Goal: Transaction & Acquisition: Purchase product/service

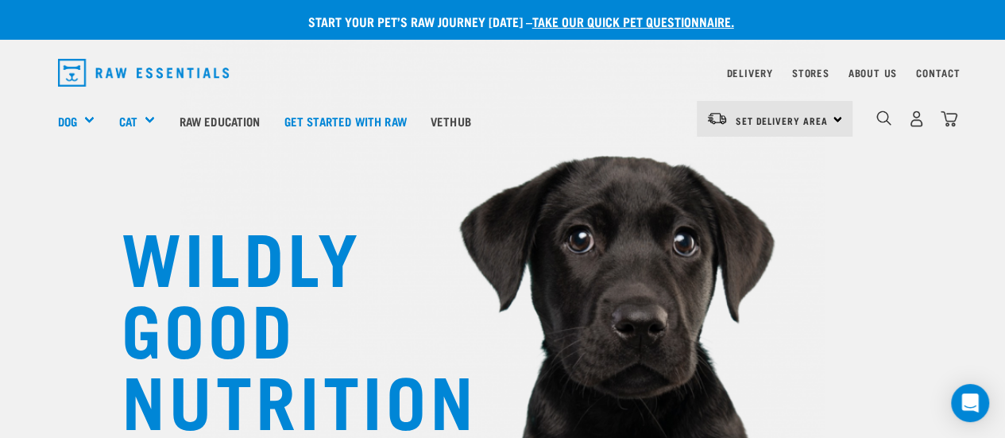
click at [833, 117] on div "Set Delivery Area North Island South Island" at bounding box center [775, 119] width 156 height 36
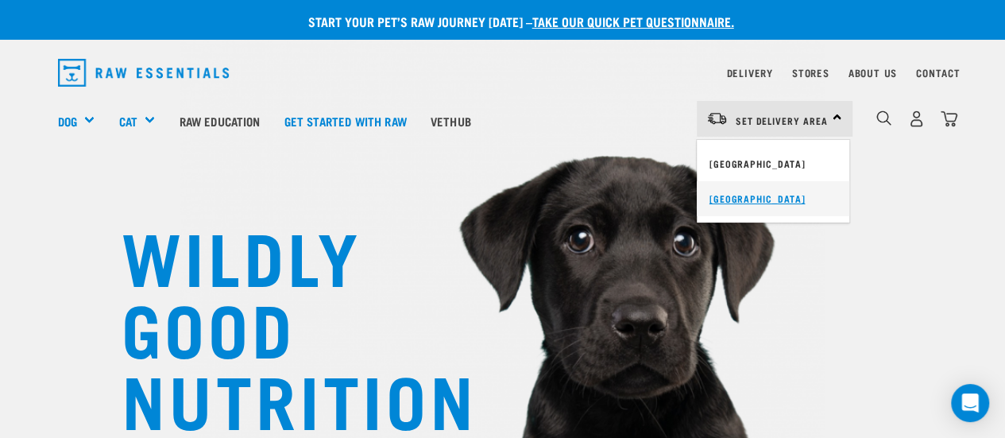
click at [765, 204] on link "[GEOGRAPHIC_DATA]" at bounding box center [773, 198] width 153 height 35
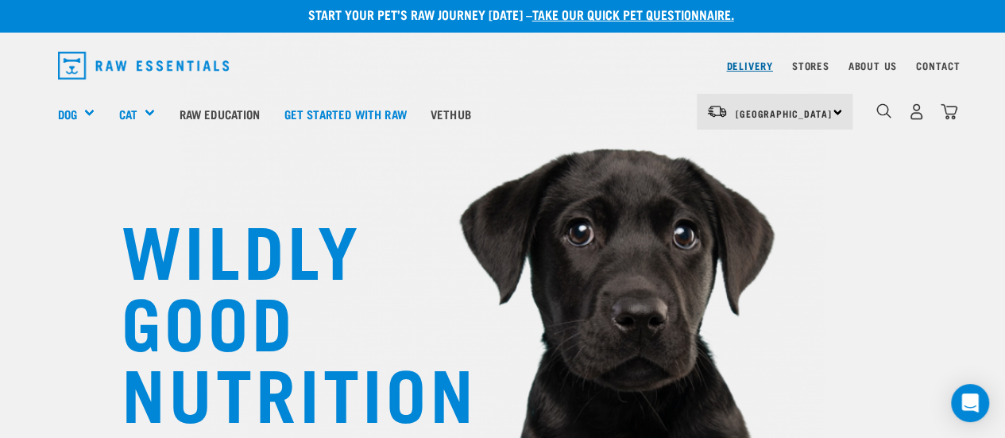
click at [760, 63] on link "Delivery" at bounding box center [749, 66] width 46 height 6
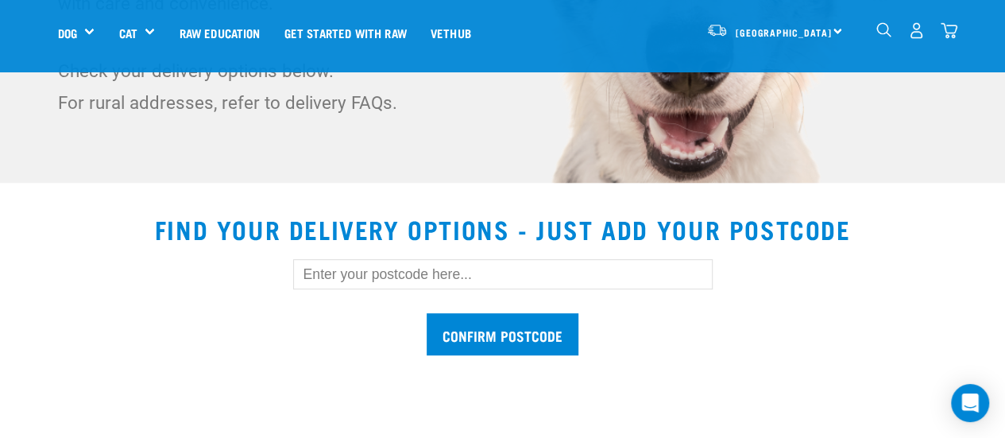
scroll to position [360, 0]
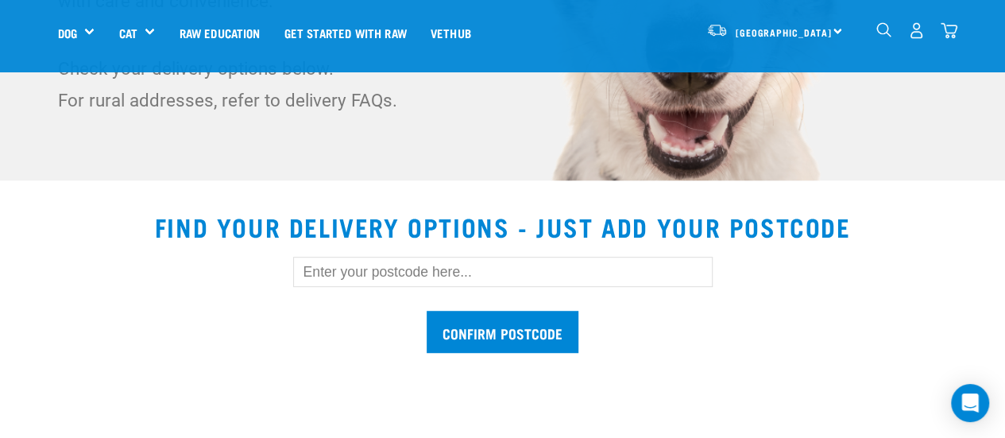
click at [389, 282] on input "text" at bounding box center [502, 272] width 419 height 30
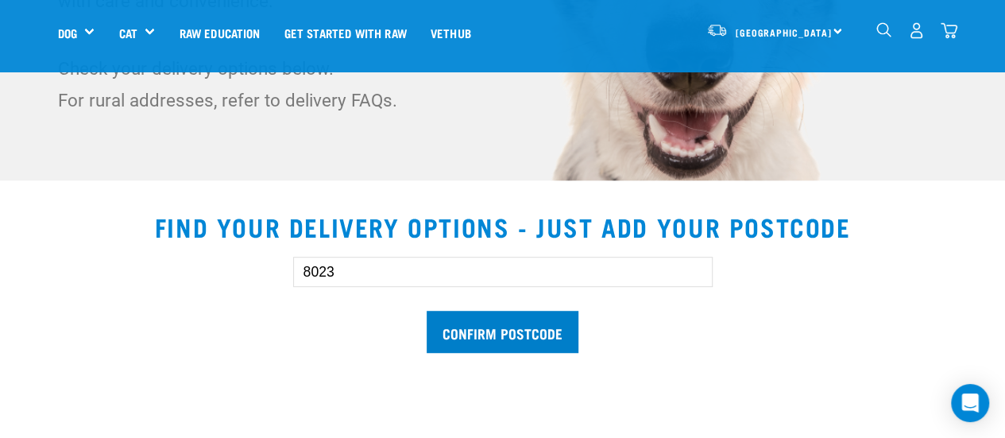
type input "8023"
click at [455, 336] on input "Confirm postcode" at bounding box center [503, 332] width 152 height 42
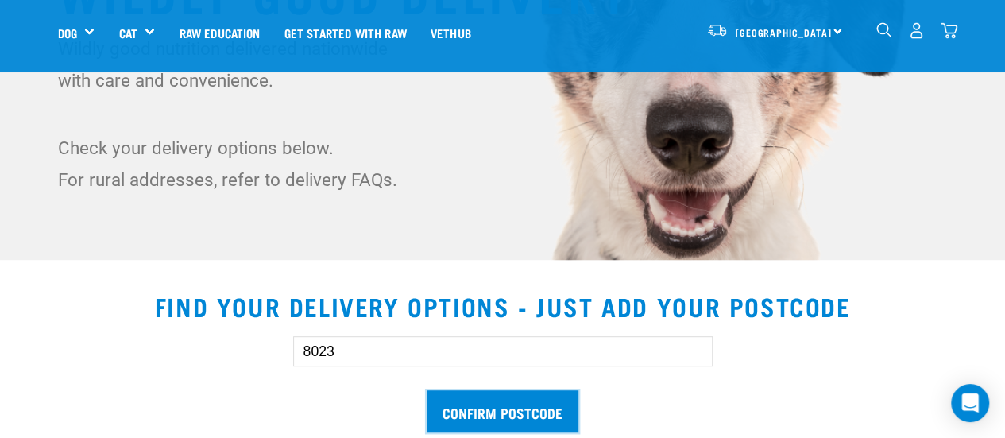
scroll to position [241, 0]
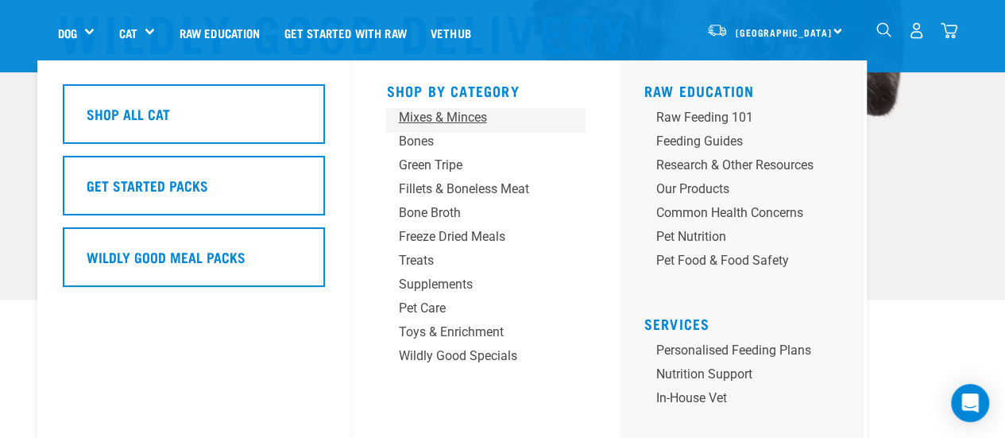
click at [464, 118] on div "Mixes & Minces" at bounding box center [472, 117] width 149 height 19
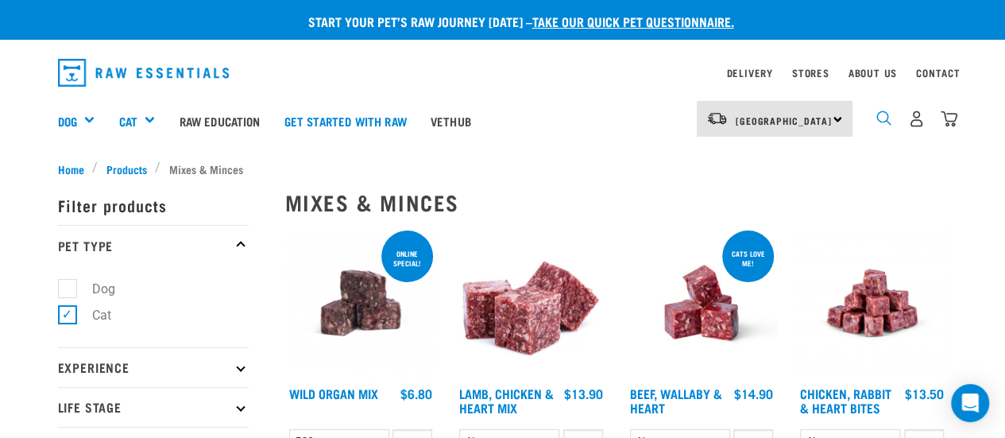
click at [884, 112] on img "dropdown navigation" at bounding box center [883, 117] width 15 height 15
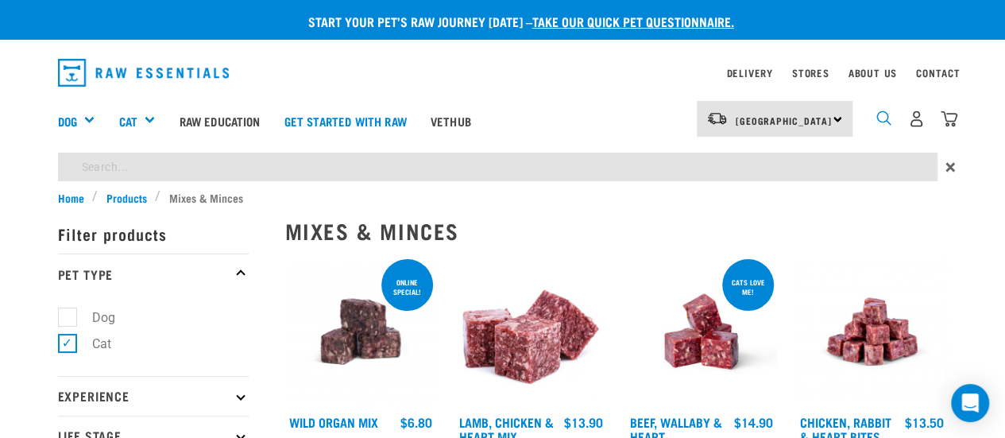
click at [884, 112] on img "dropdown navigation" at bounding box center [883, 117] width 15 height 15
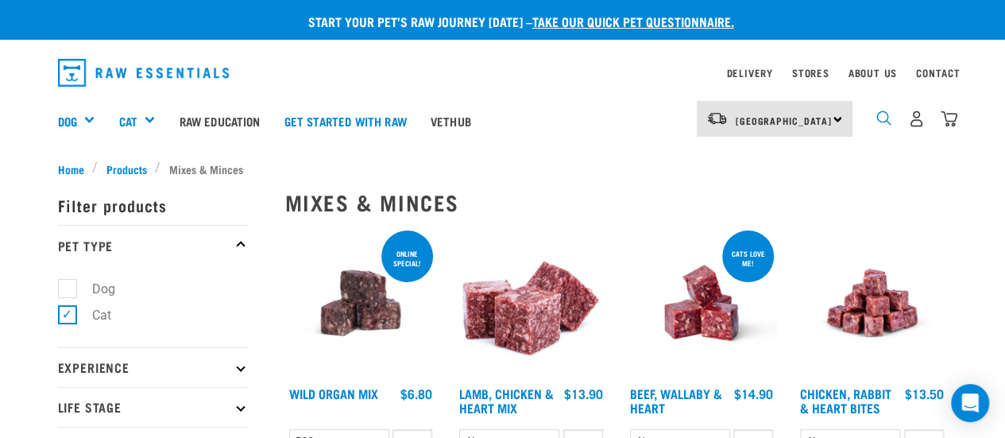
click at [884, 112] on img "dropdown navigation" at bounding box center [883, 117] width 15 height 15
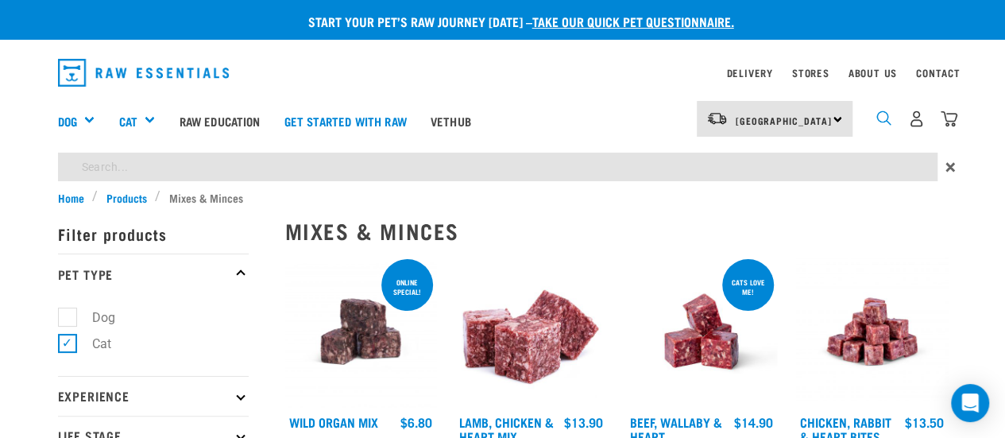
click at [884, 112] on img "dropdown navigation" at bounding box center [883, 117] width 15 height 15
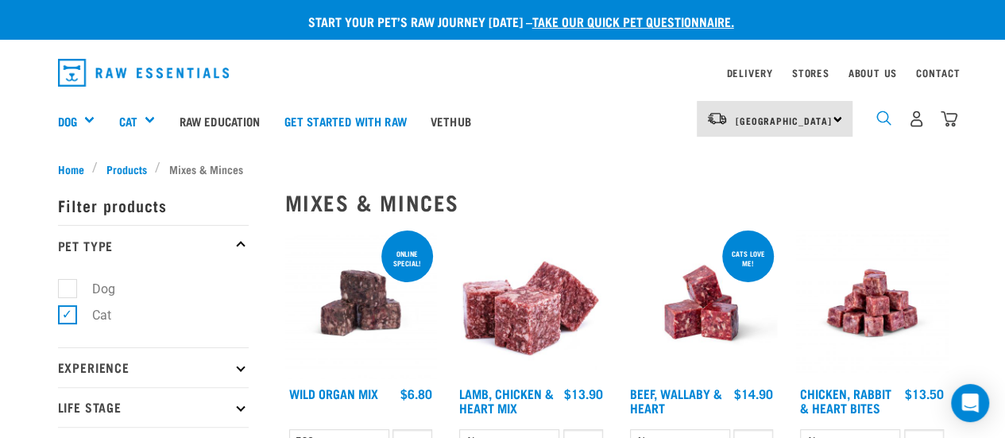
click at [888, 116] on img "dropdown navigation" at bounding box center [883, 117] width 15 height 15
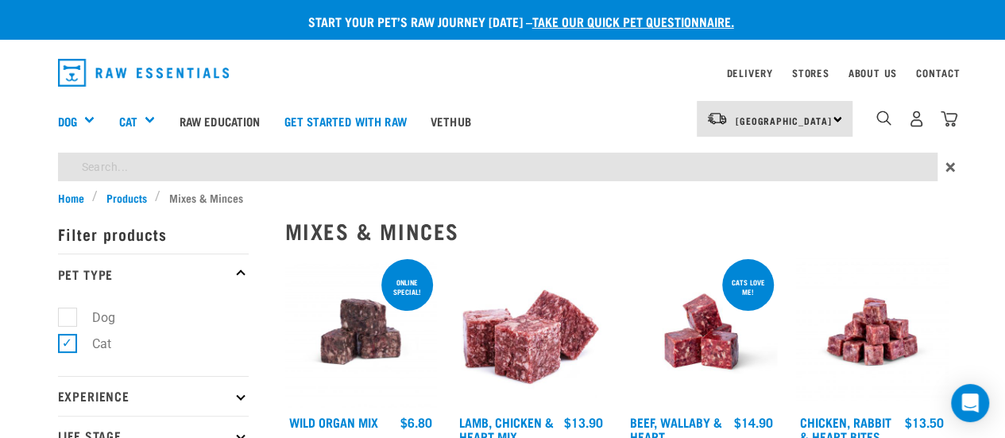
click at [167, 172] on input "search" at bounding box center [498, 167] width 880 height 29
type input "venison"
click at [717, 257] on img at bounding box center [702, 332] width 152 height 152
click at [626, 396] on link at bounding box center [702, 403] width 152 height 15
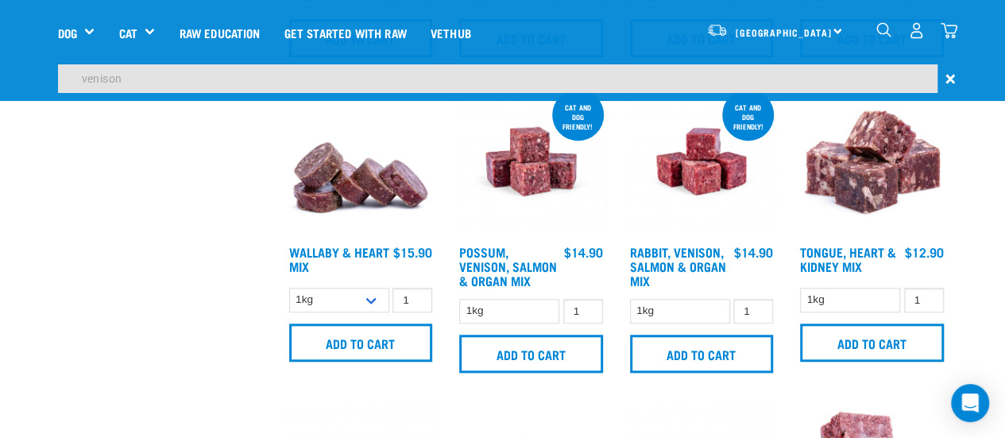
scroll to position [639, 0]
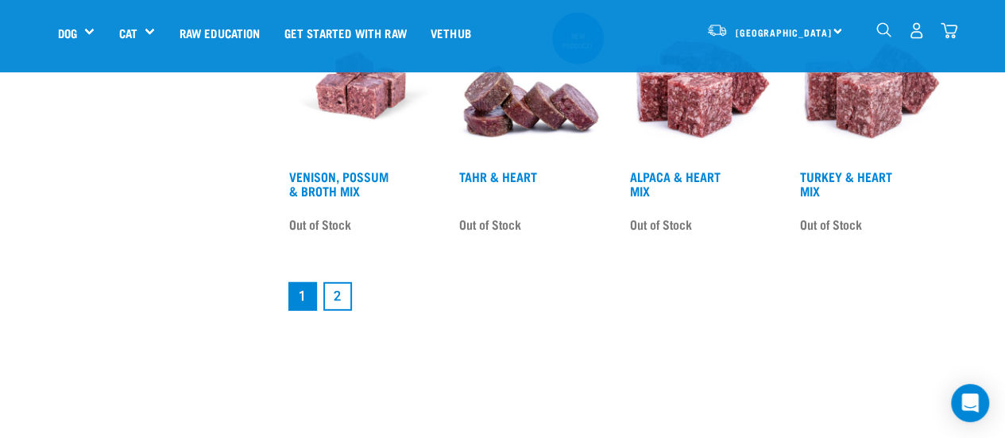
scroll to position [2260, 0]
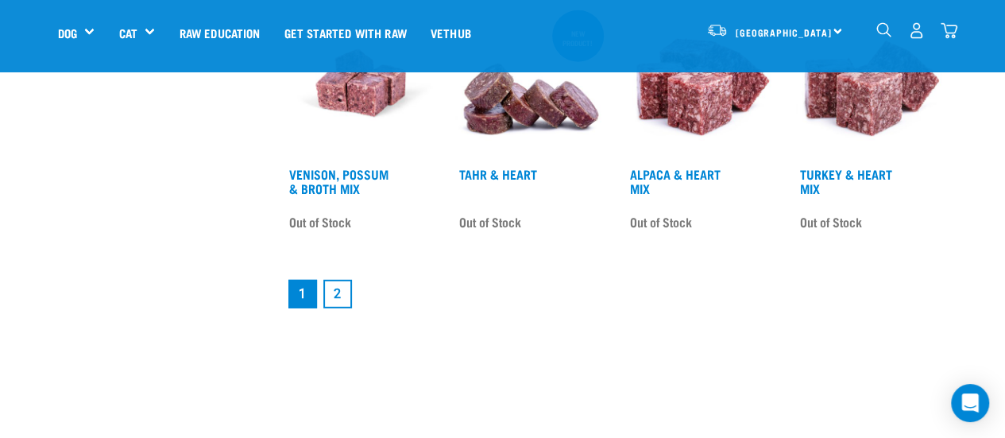
click at [346, 288] on link "2" at bounding box center [337, 294] width 29 height 29
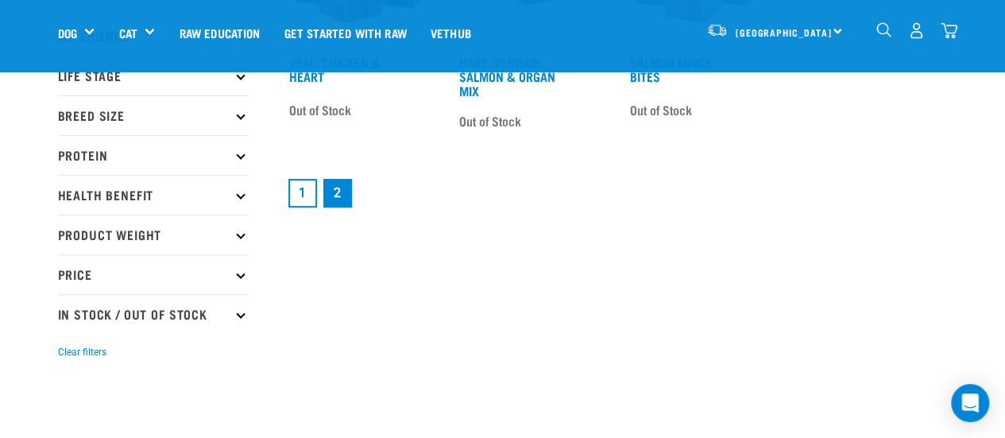
scroll to position [218, 0]
click at [99, 167] on p "Protein" at bounding box center [153, 156] width 191 height 40
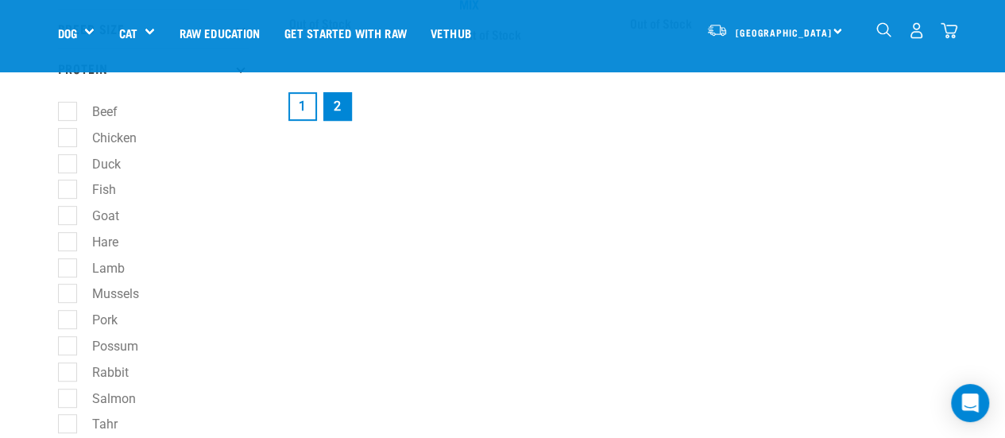
scroll to position [435, 0]
click at [76, 374] on label "Venison" at bounding box center [105, 372] width 77 height 20
click at [68, 374] on input "Venison" at bounding box center [63, 369] width 10 height 10
checkbox input "true"
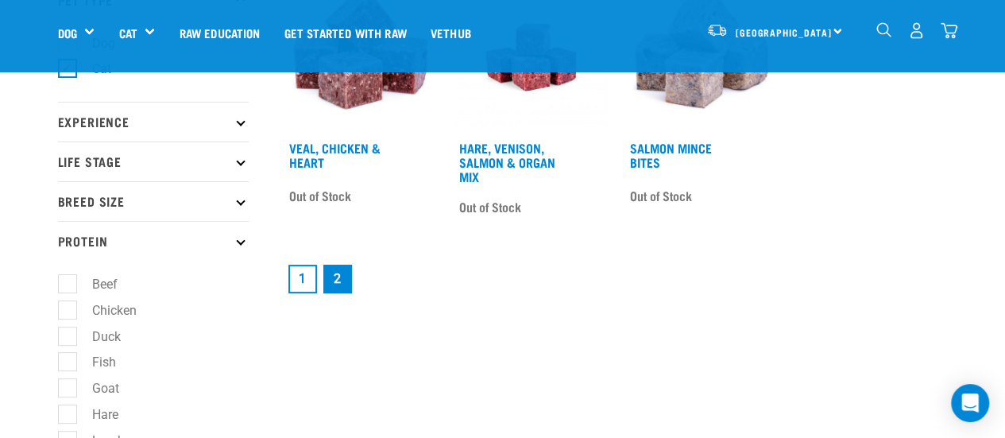
scroll to position [100, 0]
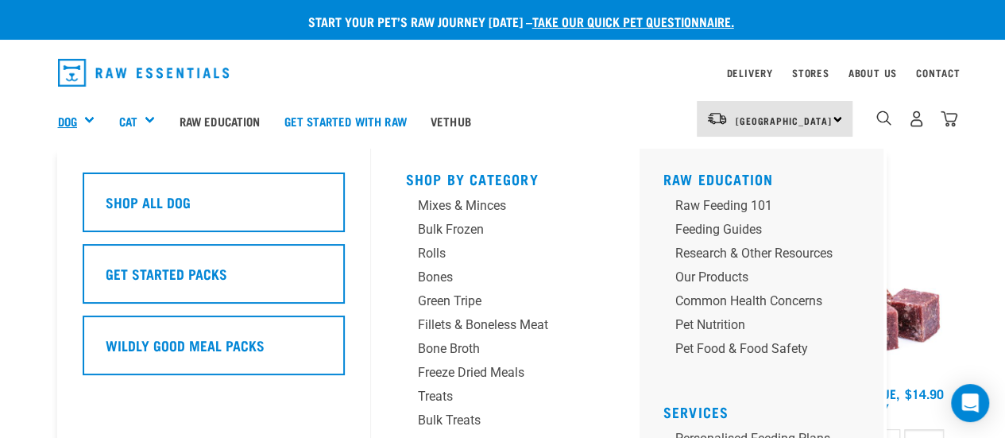
click at [71, 127] on link "Dog" at bounding box center [67, 121] width 19 height 18
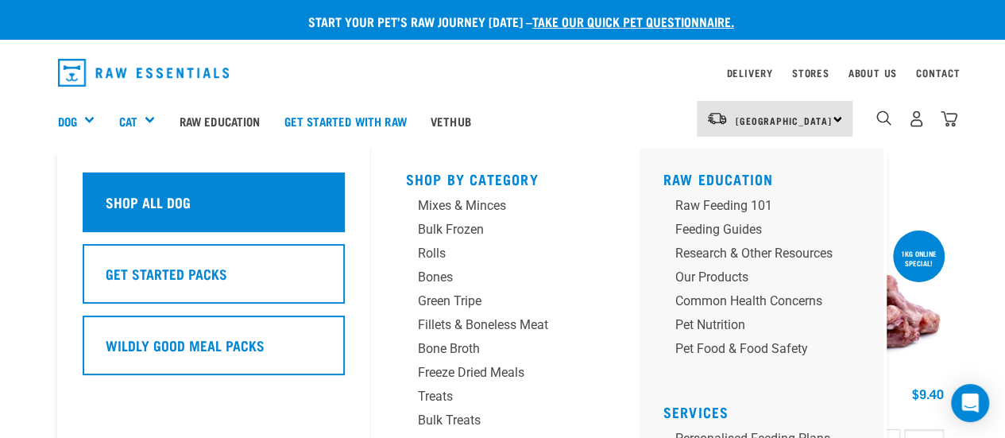
click at [219, 214] on div "Shop All Dog" at bounding box center [214, 202] width 262 height 60
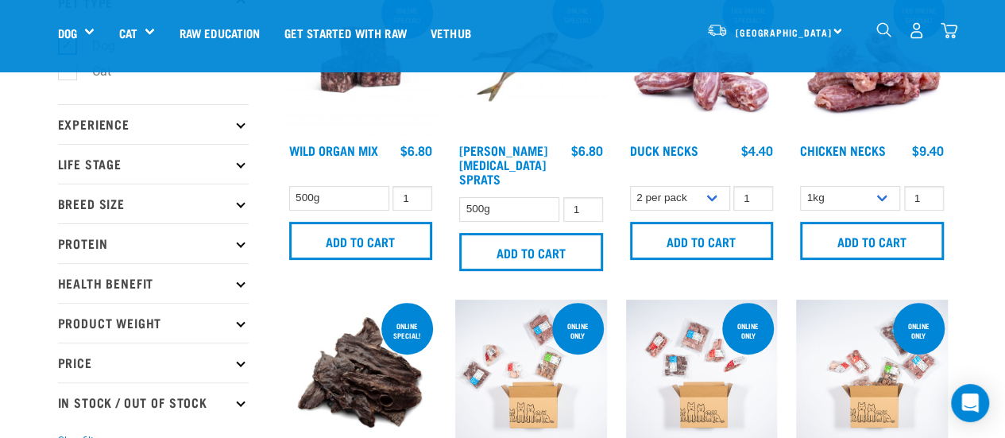
scroll to position [154, 0]
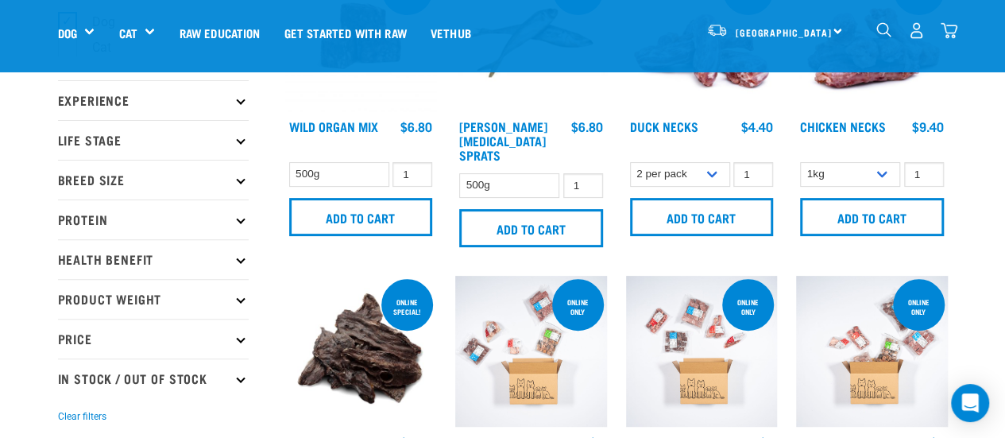
click at [138, 214] on p "Protein" at bounding box center [153, 219] width 191 height 40
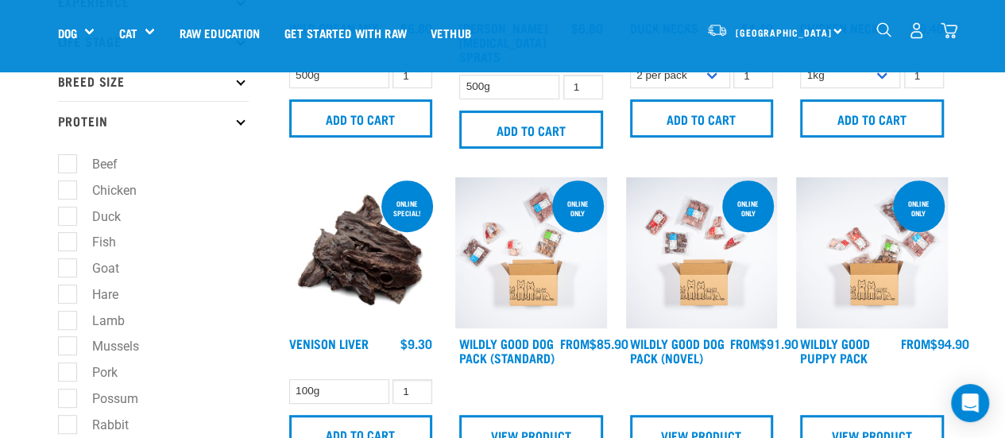
click at [166, 273] on li "Goat" at bounding box center [153, 269] width 191 height 17
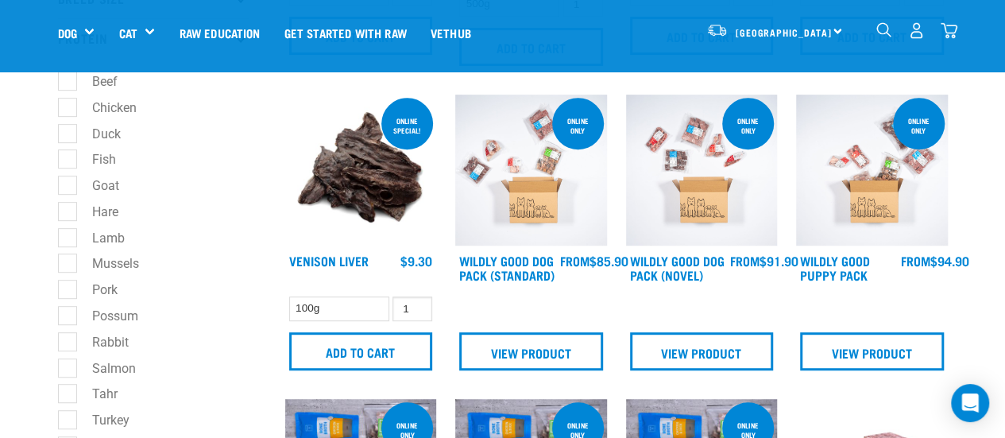
scroll to position [439, 0]
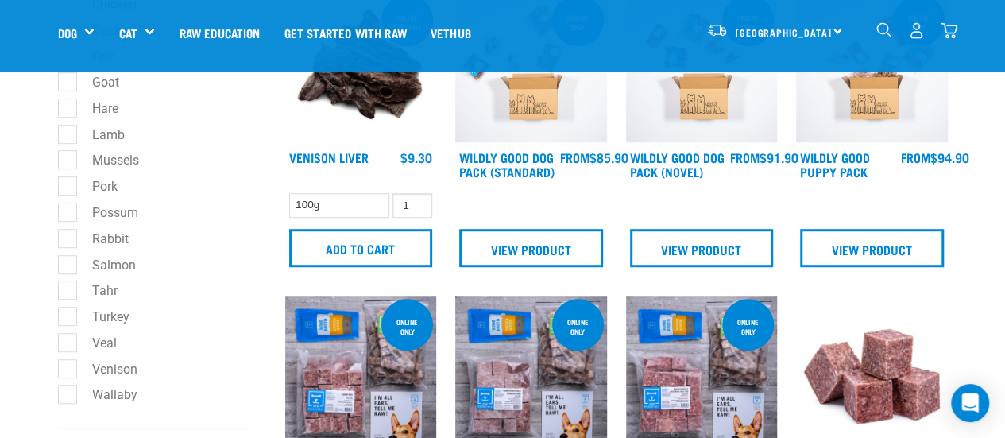
click at [67, 366] on label "Venison" at bounding box center [105, 369] width 77 height 20
click at [66, 366] on input "Venison" at bounding box center [63, 366] width 10 height 10
checkbox input "true"
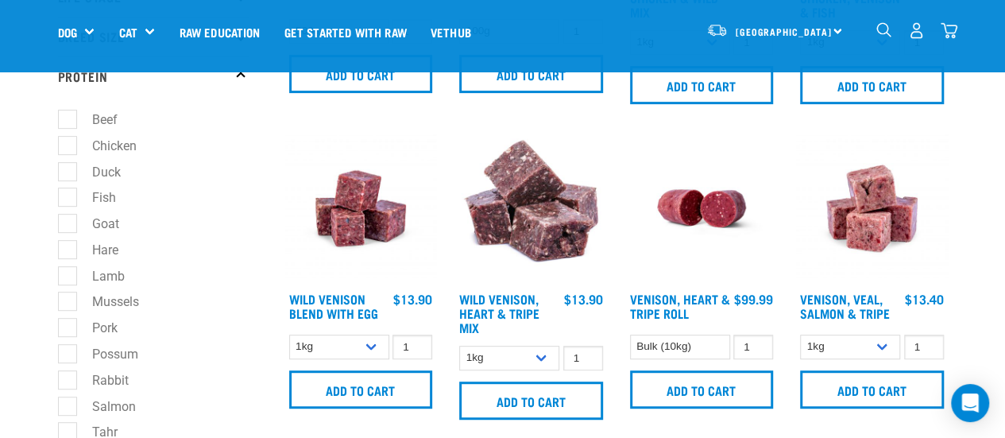
scroll to position [300, 0]
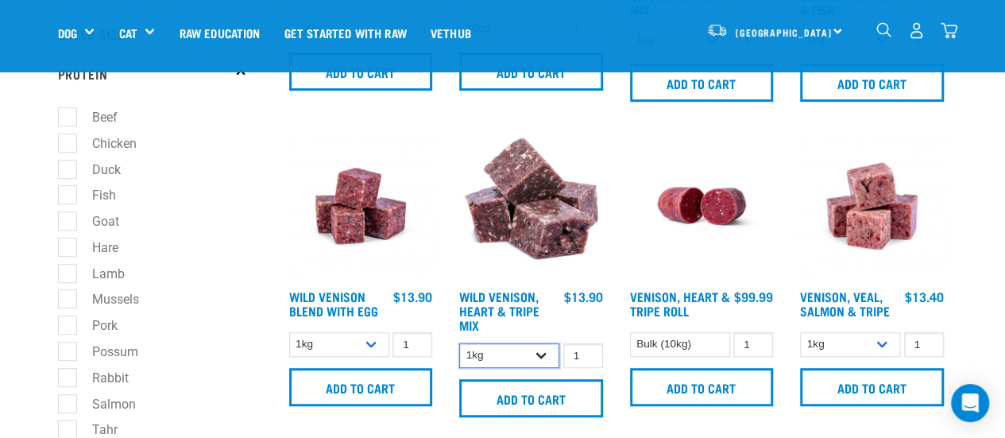
click at [543, 354] on select "1kg 3kg" at bounding box center [509, 355] width 100 height 25
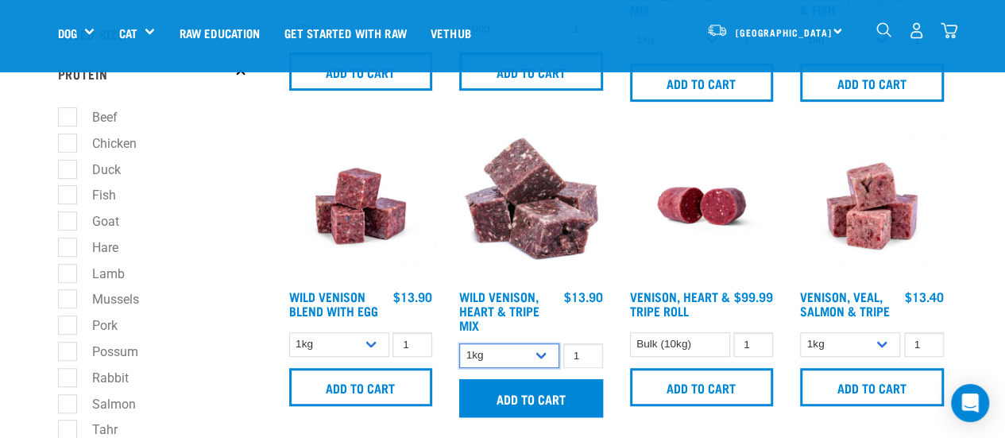
select select "763"
click at [459, 343] on select "1kg 3kg" at bounding box center [509, 355] width 100 height 25
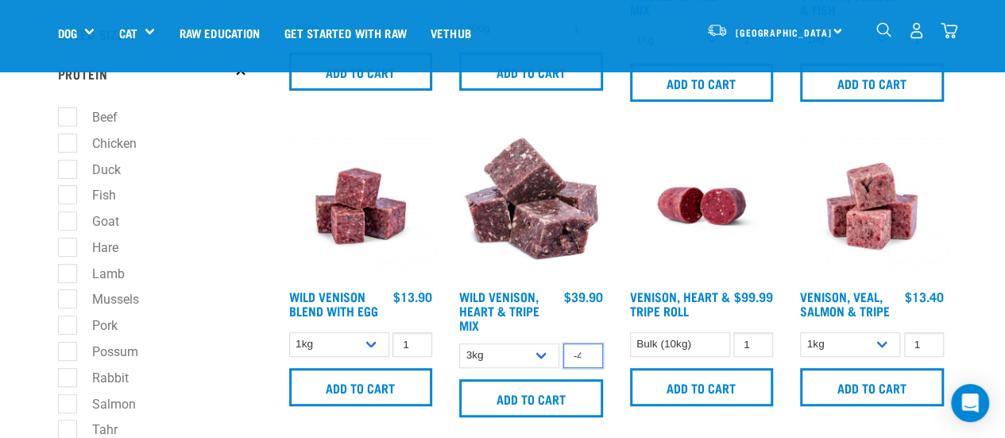
click at [580, 358] on input "-4" at bounding box center [583, 355] width 40 height 25
click at [585, 355] on input "-5" at bounding box center [583, 355] width 40 height 25
click at [585, 355] on input "-6" at bounding box center [583, 355] width 40 height 25
click at [587, 348] on input "-5" at bounding box center [583, 355] width 40 height 25
click at [587, 348] on input "-4" at bounding box center [583, 355] width 40 height 25
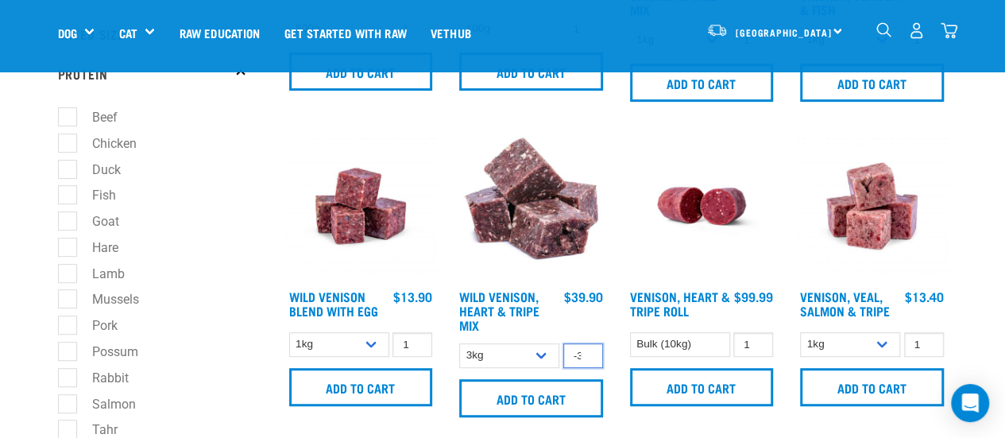
click at [587, 348] on input "-3" at bounding box center [583, 355] width 40 height 25
click at [587, 348] on input "-2" at bounding box center [583, 355] width 40 height 25
click at [587, 348] on input "-1" at bounding box center [583, 355] width 40 height 25
click at [587, 348] on input "0" at bounding box center [583, 355] width 40 height 25
click at [587, 348] on input "1" at bounding box center [583, 355] width 40 height 25
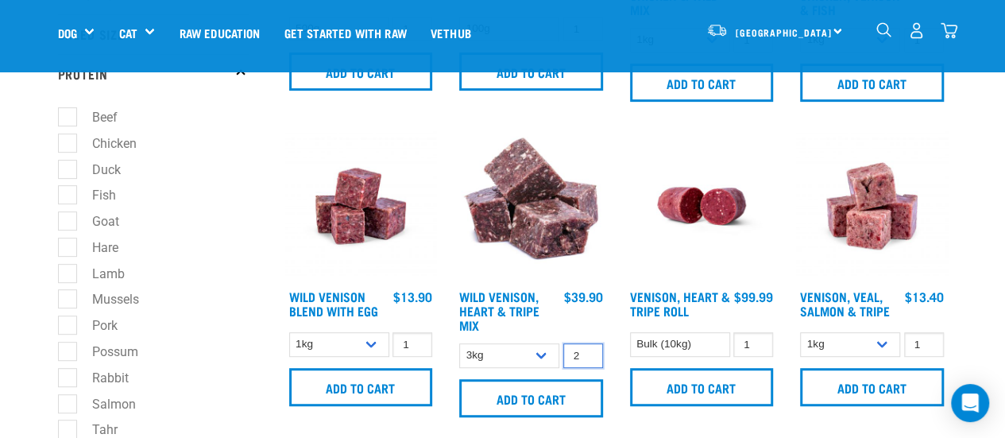
click at [587, 348] on input "2" at bounding box center [583, 355] width 40 height 25
type input "3"
click at [587, 348] on input "3" at bounding box center [583, 355] width 40 height 25
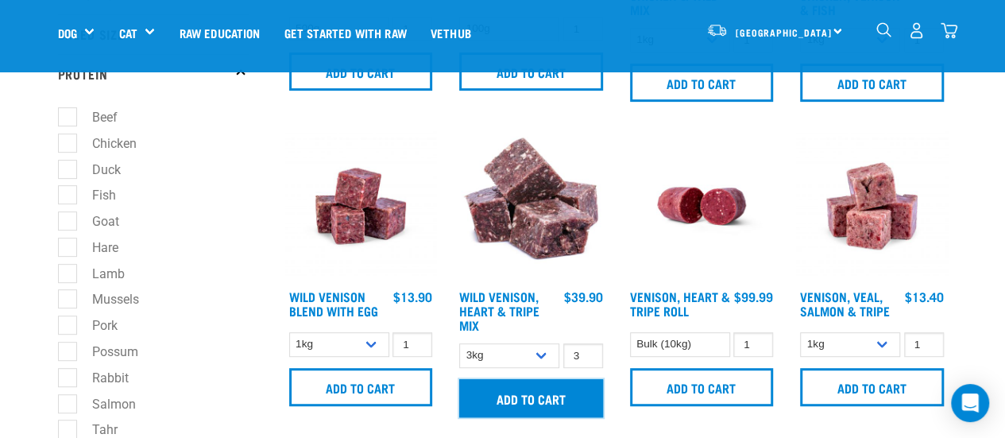
click at [515, 392] on input "Add to cart" at bounding box center [531, 398] width 144 height 38
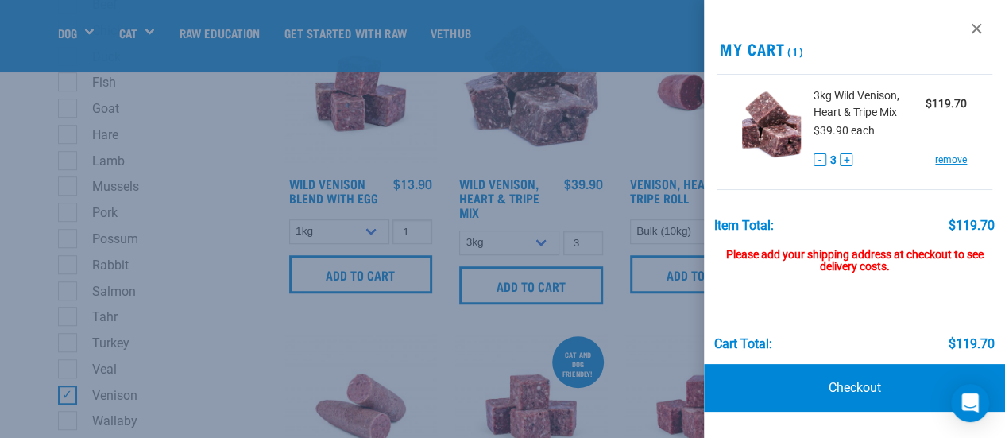
click at [70, 386] on div at bounding box center [502, 219] width 1005 height 438
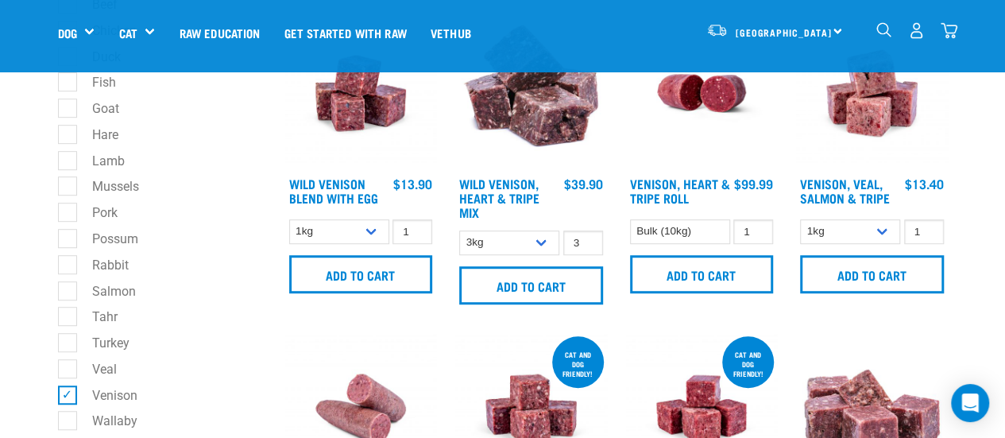
click at [69, 392] on label "Venison" at bounding box center [105, 395] width 77 height 20
click at [68, 392] on input "Venison" at bounding box center [63, 392] width 10 height 10
checkbox input "false"
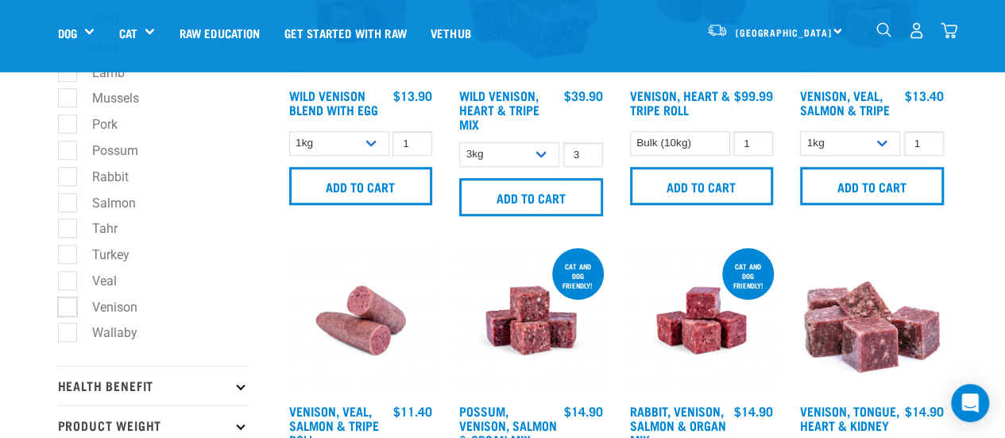
scroll to position [501, 0]
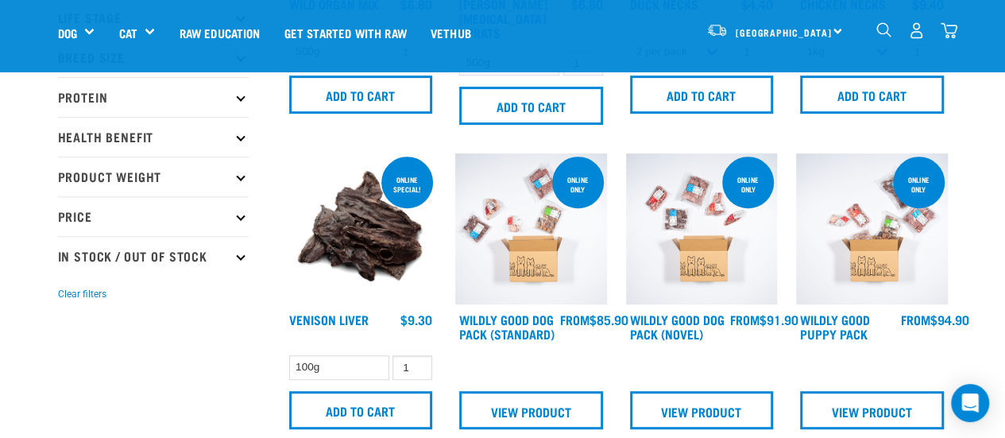
scroll to position [186, 0]
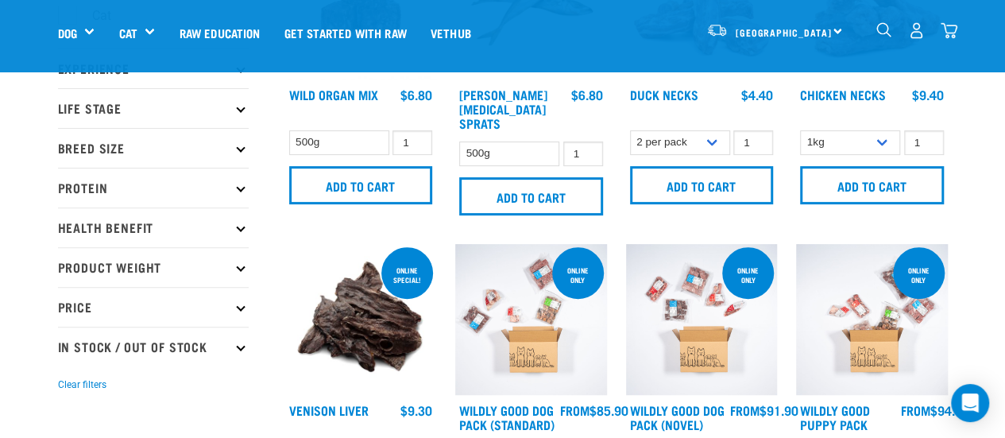
click at [151, 195] on p "Protein" at bounding box center [153, 188] width 191 height 40
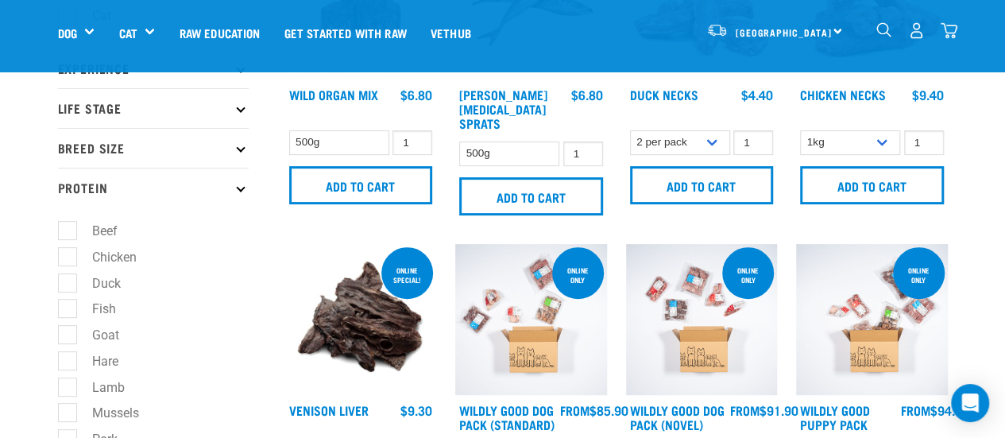
click at [151, 195] on p "Protein" at bounding box center [153, 188] width 191 height 40
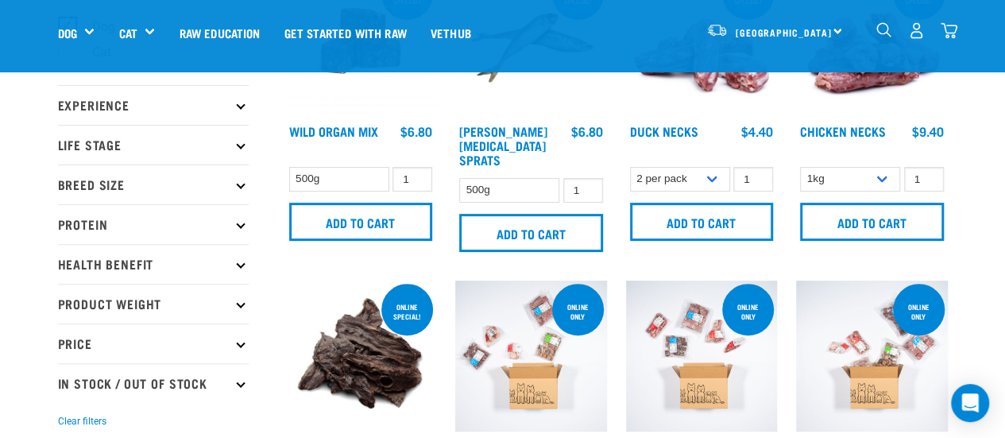
scroll to position [149, 0]
click at [126, 222] on p "Protein" at bounding box center [153, 225] width 191 height 40
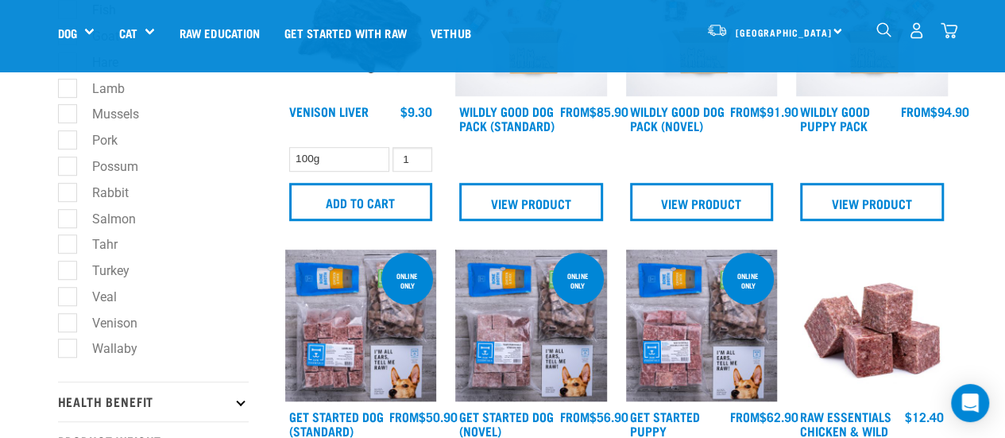
scroll to position [484, 0]
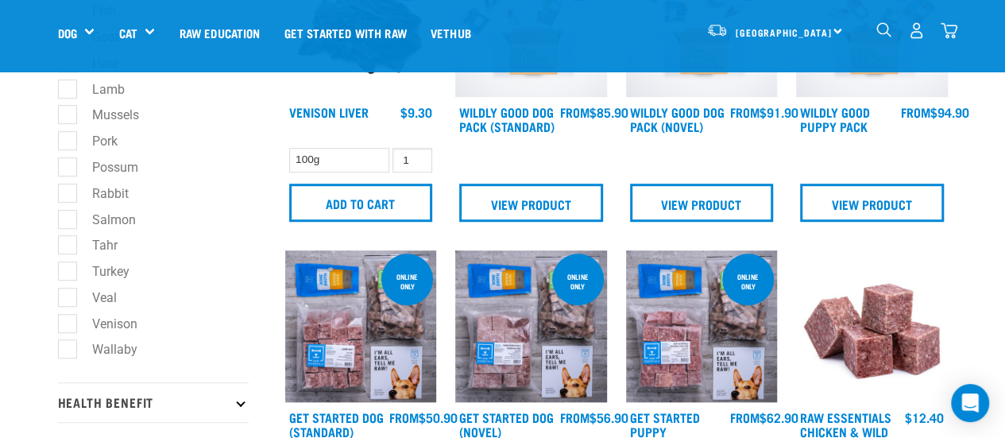
click at [71, 345] on label "Wallaby" at bounding box center [105, 349] width 77 height 20
click at [68, 345] on input "Wallaby" at bounding box center [63, 347] width 10 height 10
checkbox input "true"
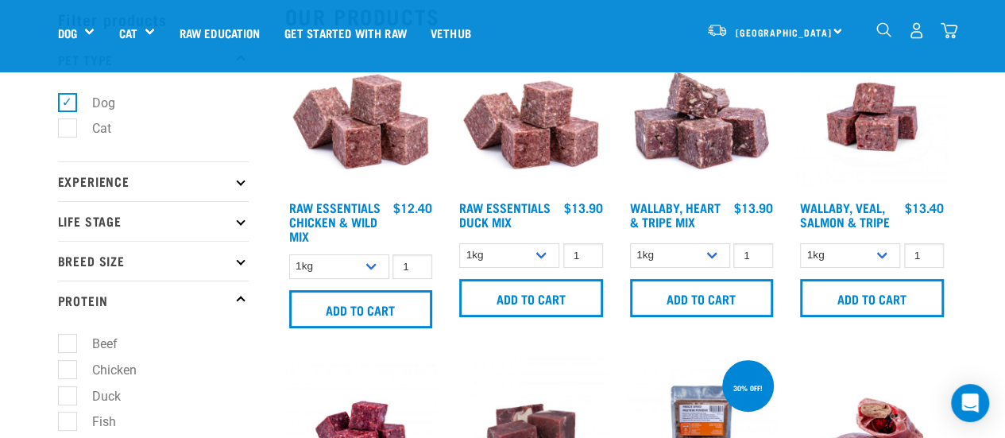
scroll to position [72, 0]
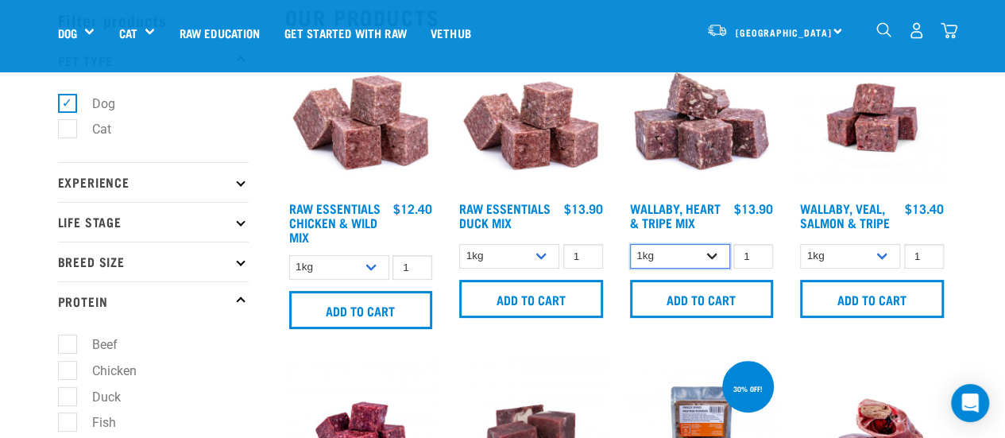
click at [710, 257] on select "1kg 3kg" at bounding box center [680, 256] width 100 height 25
select select "776"
click at [630, 244] on select "1kg 3kg" at bounding box center [680, 256] width 100 height 25
click at [761, 252] on input "2" at bounding box center [753, 256] width 40 height 25
click at [761, 252] on input "3" at bounding box center [753, 256] width 40 height 25
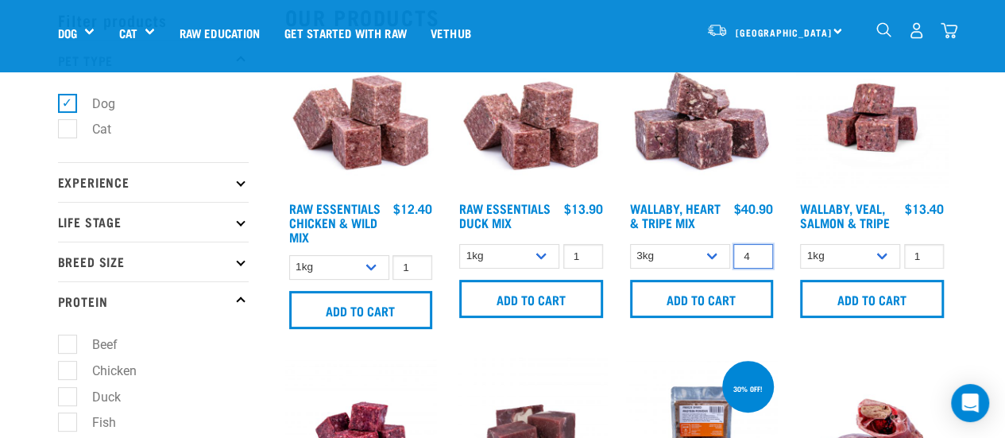
click at [761, 252] on input "4" at bounding box center [753, 256] width 40 height 25
click at [756, 264] on input "4" at bounding box center [753, 256] width 40 height 25
type input "3"
click at [755, 259] on input "3" at bounding box center [753, 256] width 40 height 25
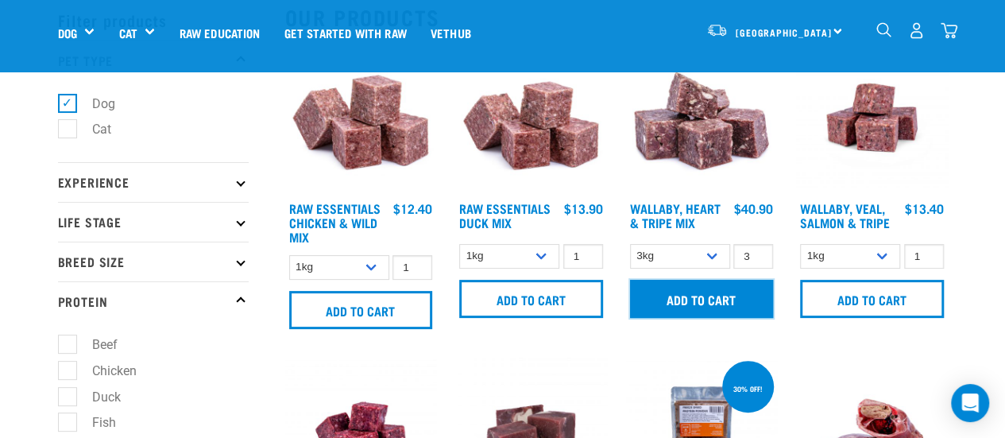
click at [720, 285] on input "Add to cart" at bounding box center [702, 299] width 144 height 38
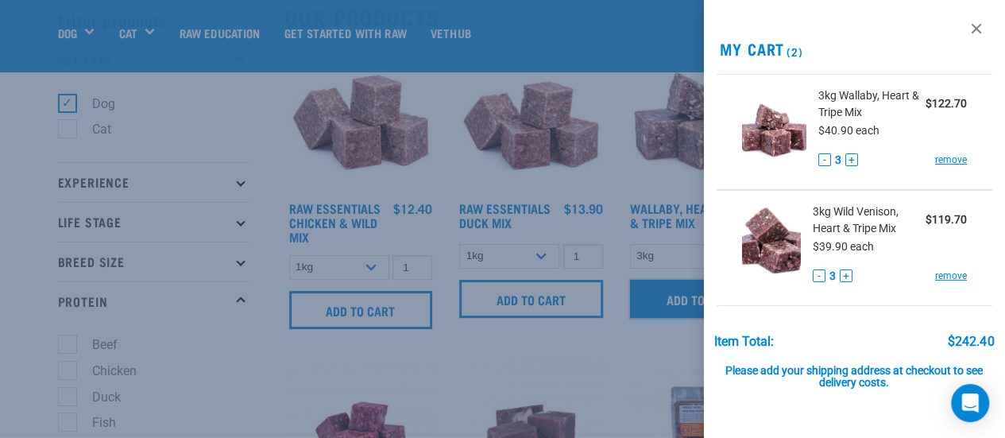
scroll to position [107, 0]
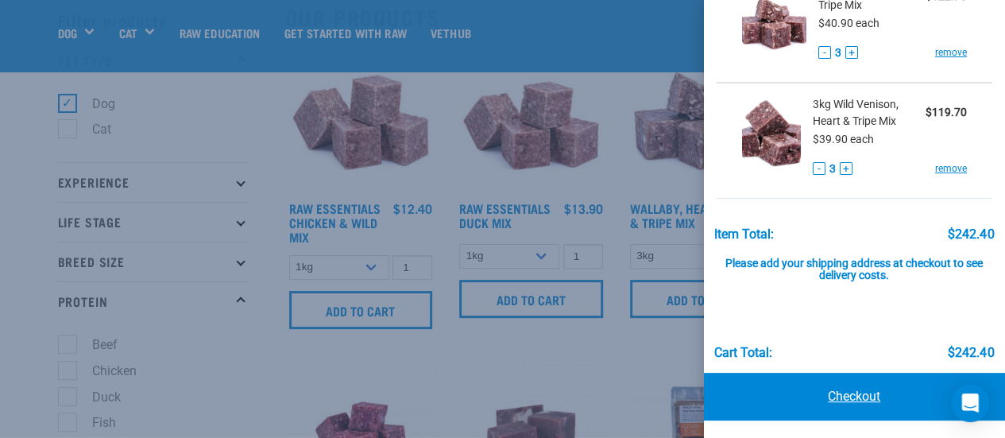
click at [833, 387] on link "Checkout" at bounding box center [855, 397] width 302 height 48
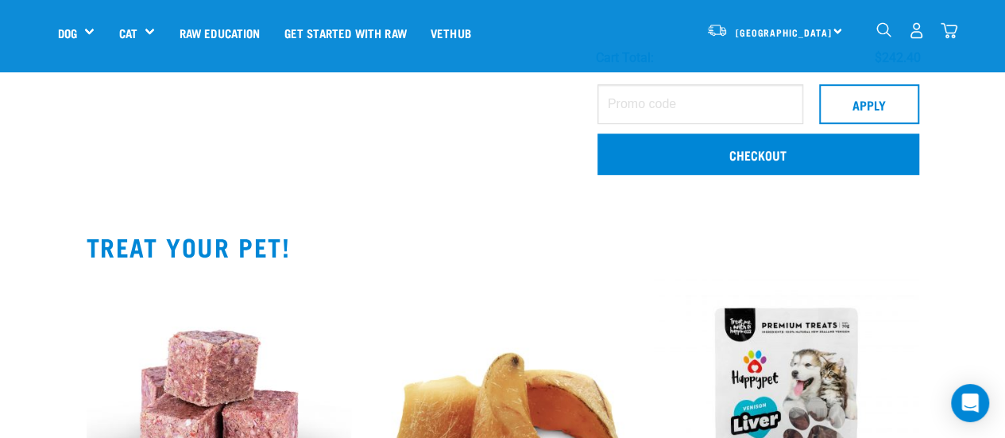
scroll to position [390, 0]
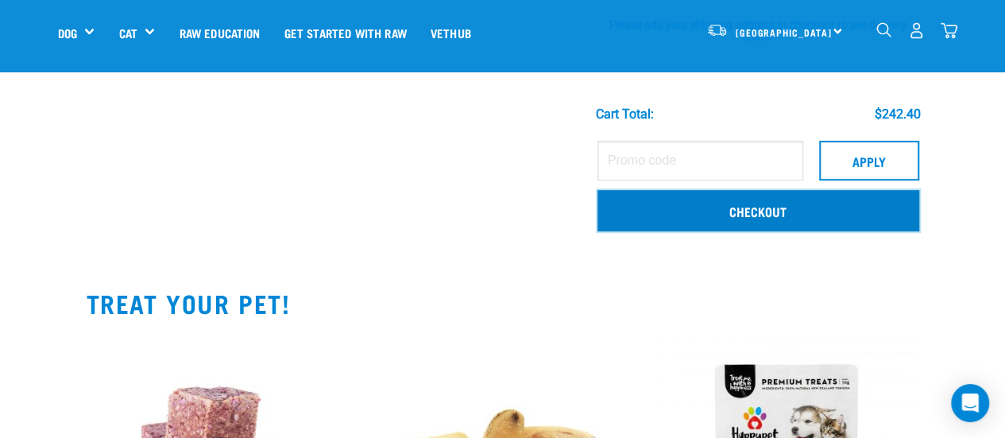
click at [764, 209] on link "Checkout" at bounding box center [758, 210] width 322 height 41
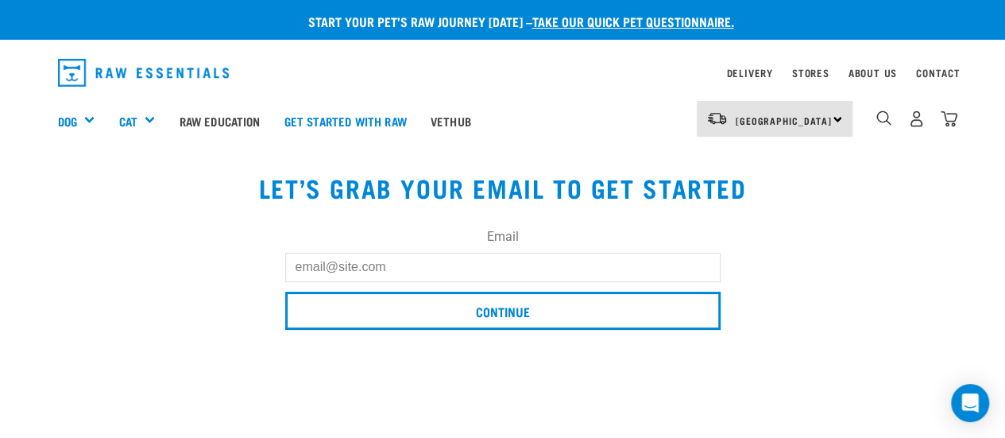
click at [539, 254] on input "Email" at bounding box center [502, 267] width 435 height 29
type input "[EMAIL_ADDRESS][DOMAIN_NAME]"
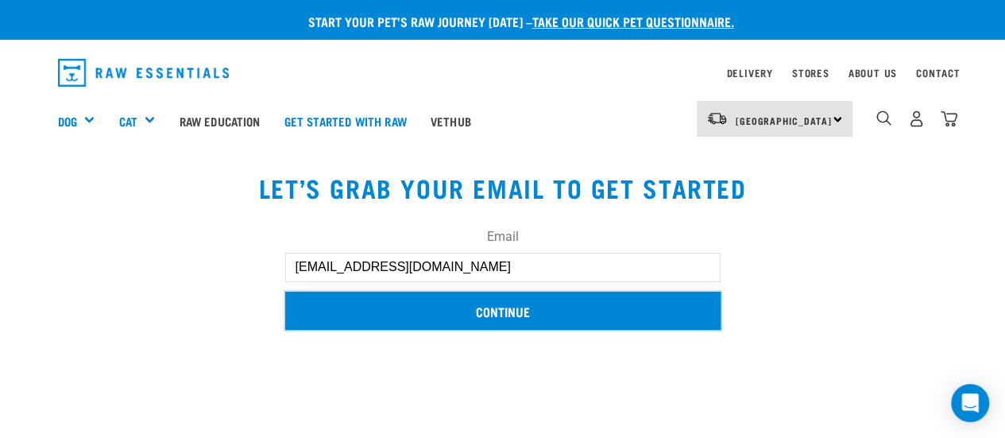
click at [450, 311] on input "Continue" at bounding box center [502, 311] width 435 height 38
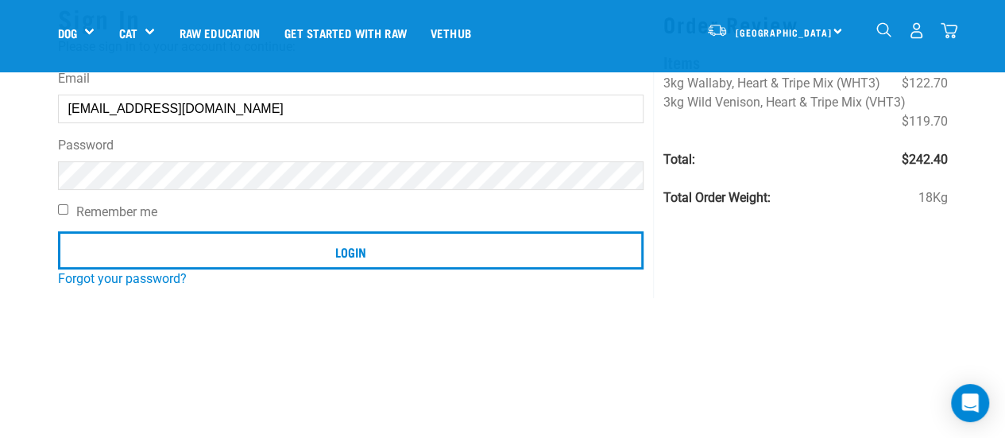
scroll to position [129, 0]
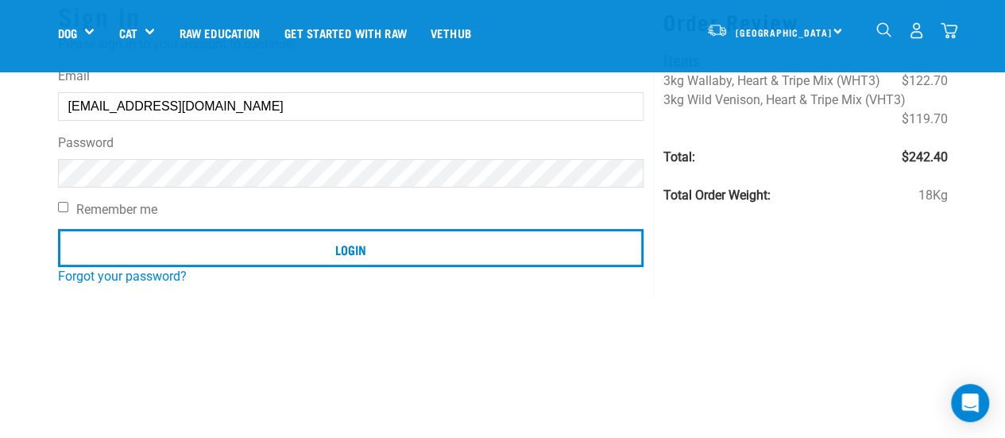
click at [62, 207] on input "Remember me" at bounding box center [63, 207] width 10 height 10
checkbox input "true"
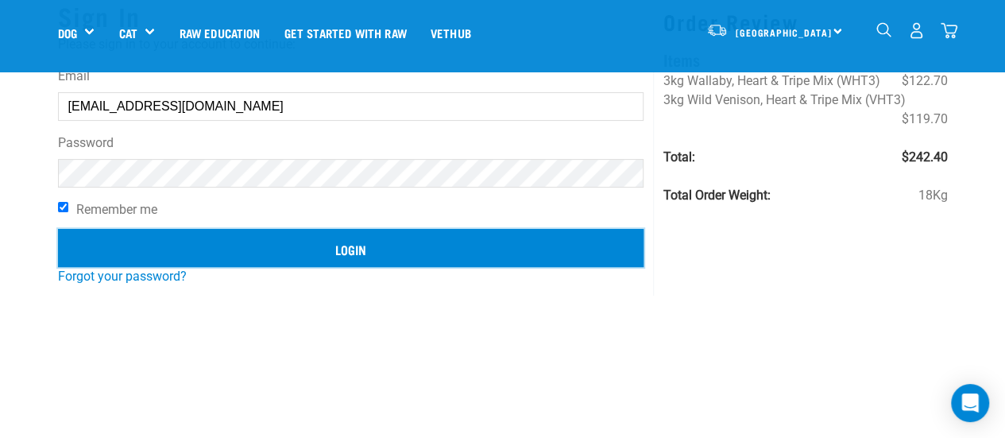
click at [185, 249] on input "Login" at bounding box center [351, 248] width 586 height 38
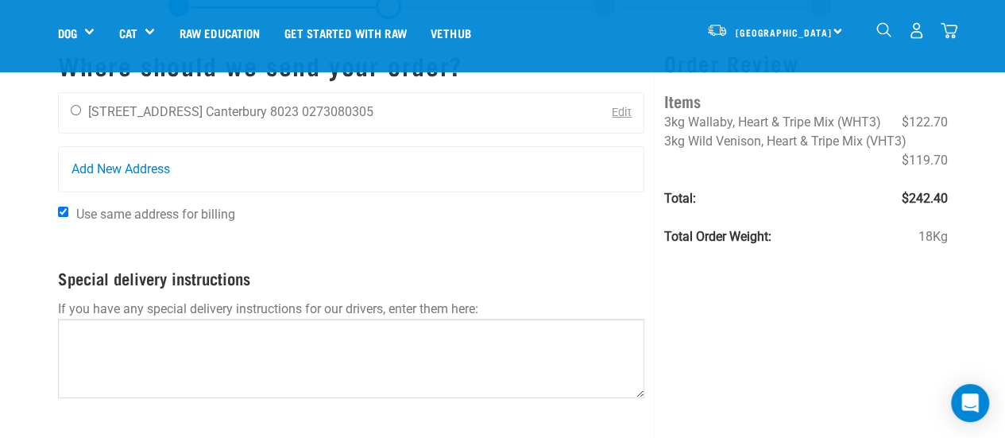
scroll to position [74, 0]
click at [75, 109] on input "radio" at bounding box center [76, 109] width 10 height 10
radio input "true"
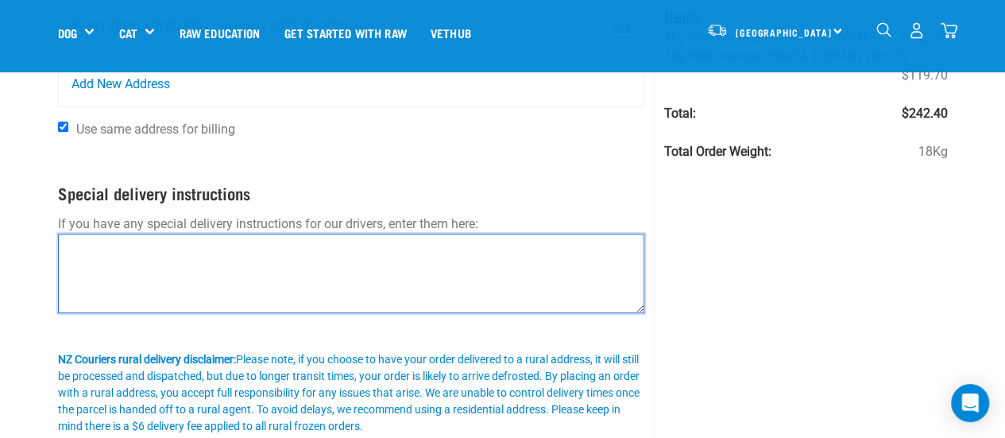
click at [165, 268] on textarea at bounding box center [351, 273] width 587 height 79
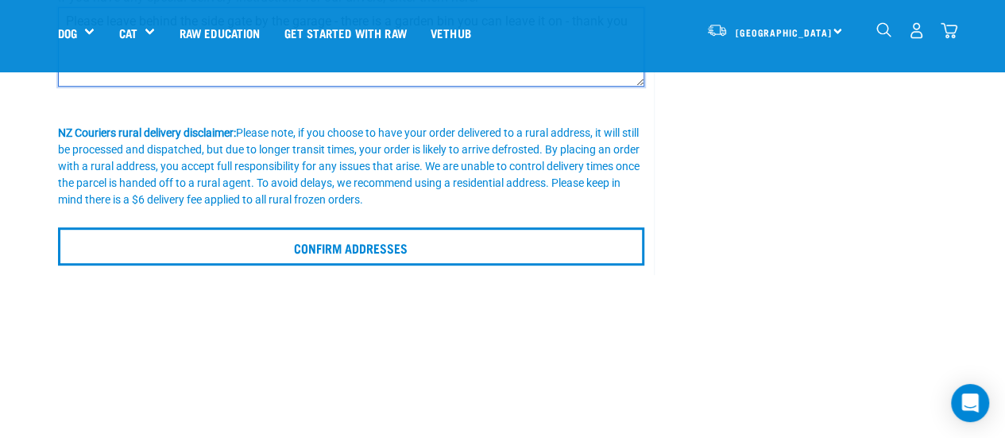
scroll to position [385, 0]
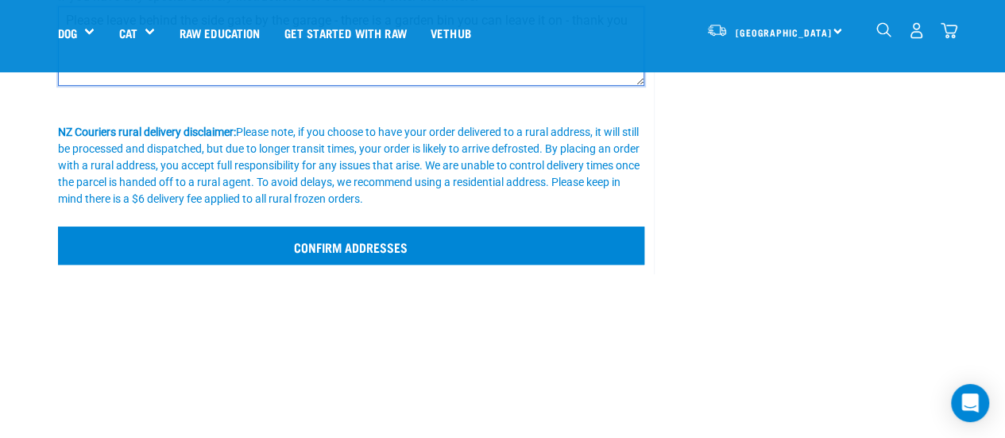
type textarea "Please leave behind the side gate by the garage - there is a garden bin you can…"
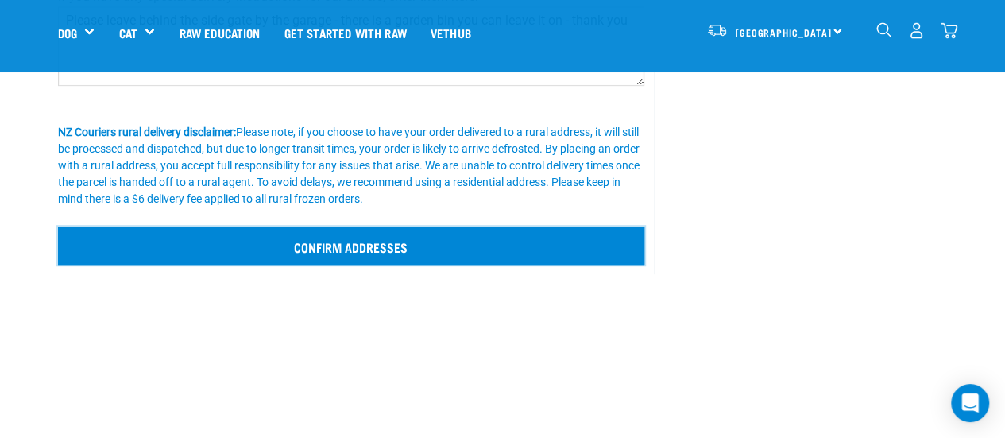
click at [207, 255] on input "Confirm addresses" at bounding box center [351, 245] width 587 height 38
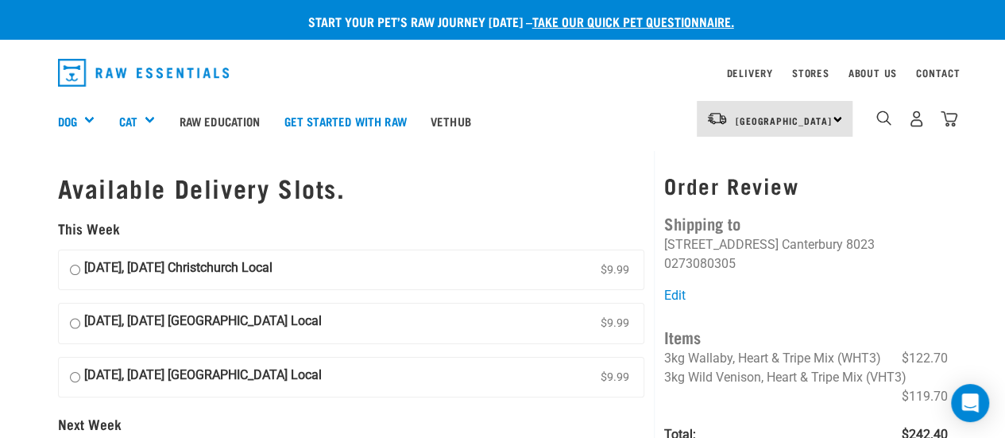
click at [76, 276] on input "15 October, Wednesday Christchurch Local $9.99" at bounding box center [75, 270] width 10 height 24
radio input "true"
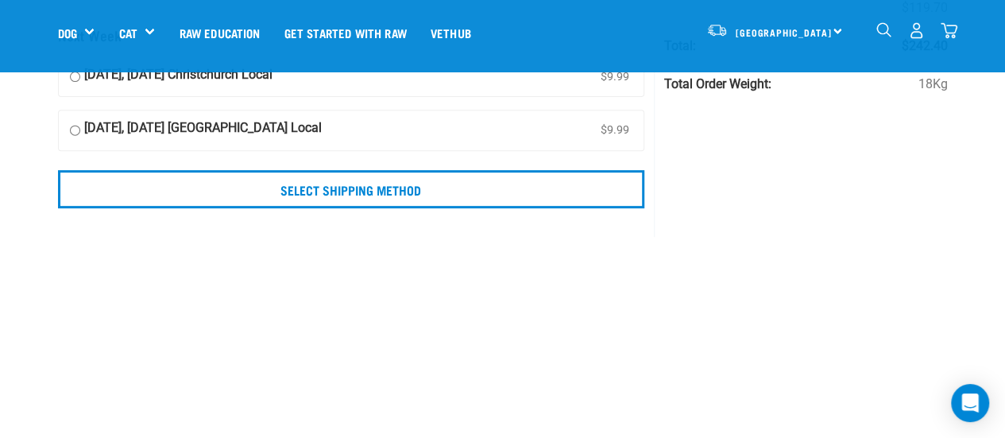
scroll to position [269, 0]
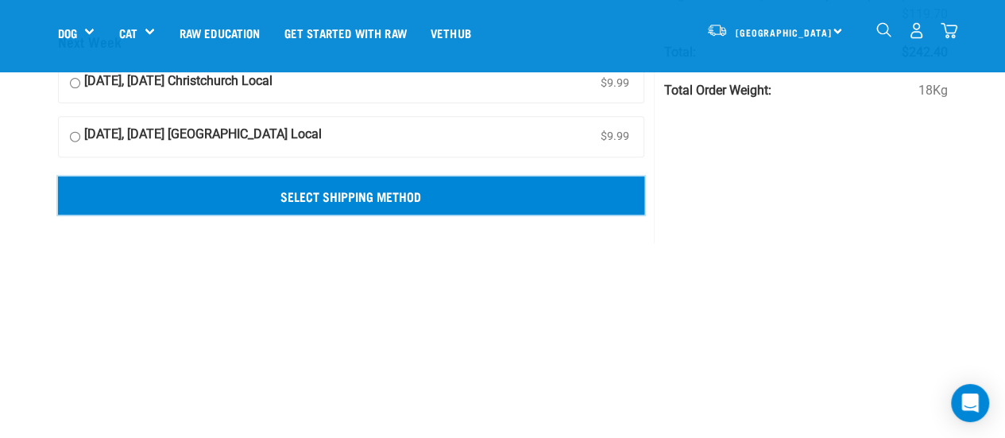
click at [534, 180] on input "Select Shipping Method" at bounding box center [351, 195] width 587 height 38
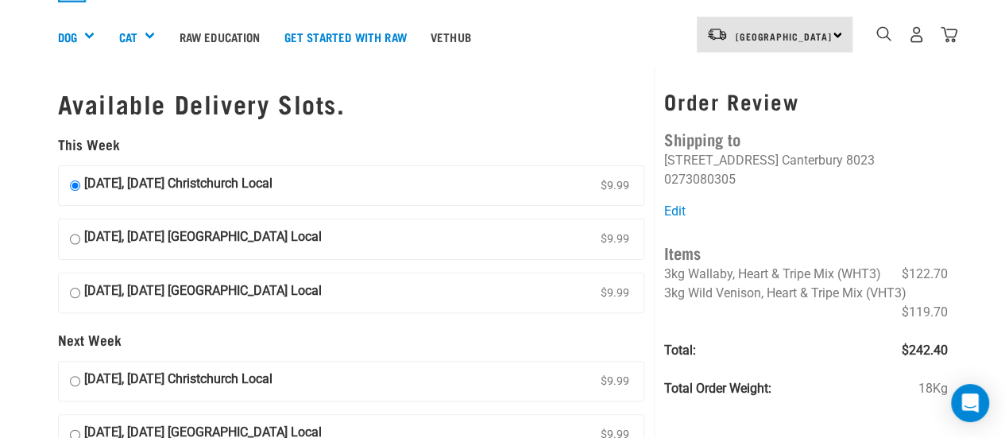
scroll to position [0, 0]
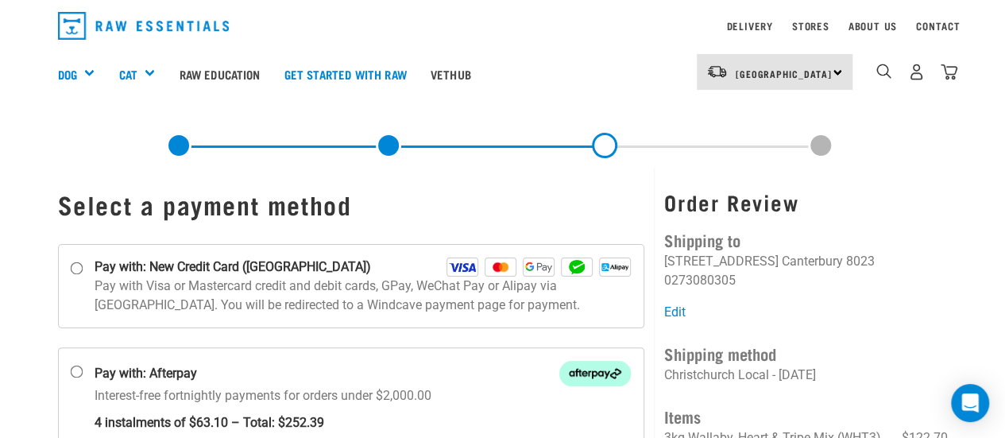
scroll to position [51, 0]
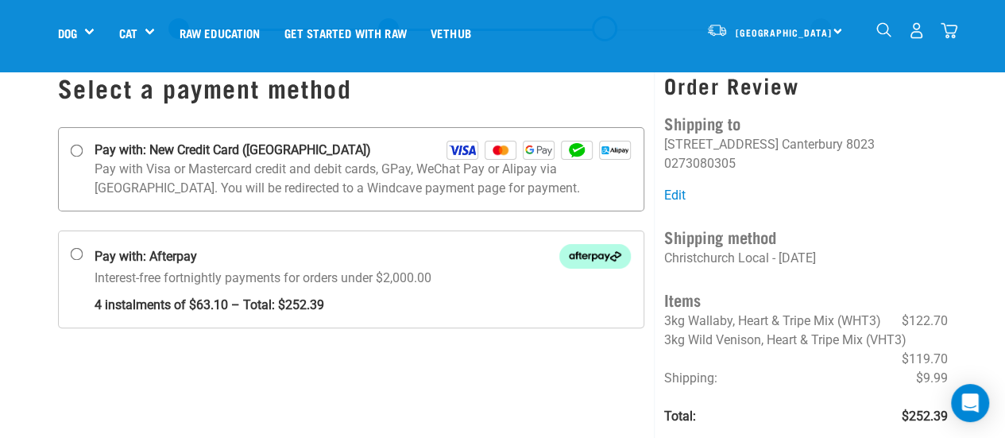
click at [79, 152] on input "Pay with: New Credit Card (Windcave)" at bounding box center [76, 151] width 13 height 13
radio input "true"
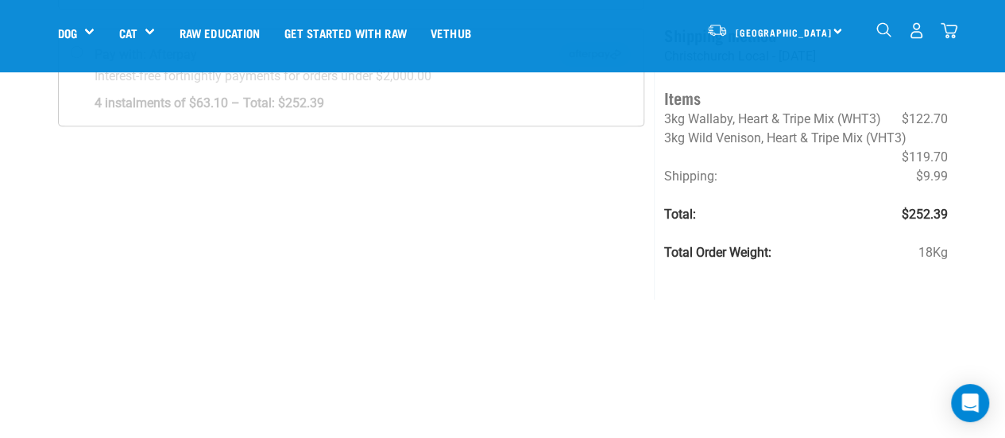
scroll to position [254, 0]
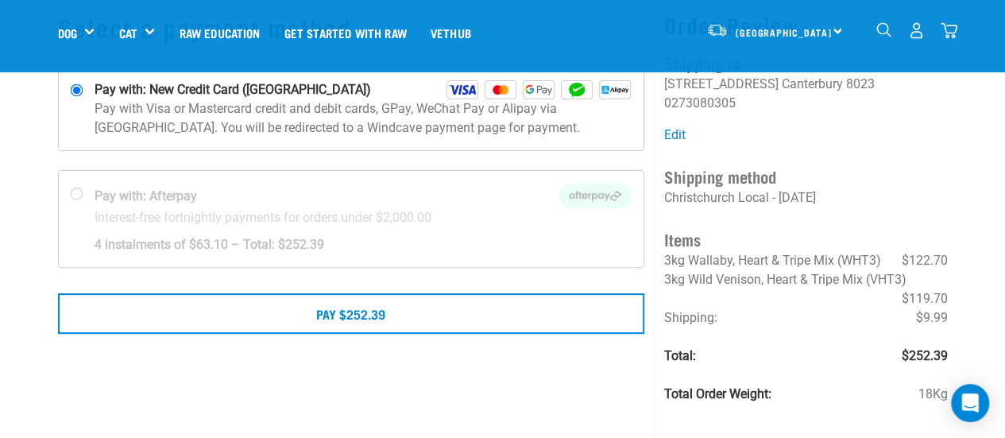
scroll to position [112, 0]
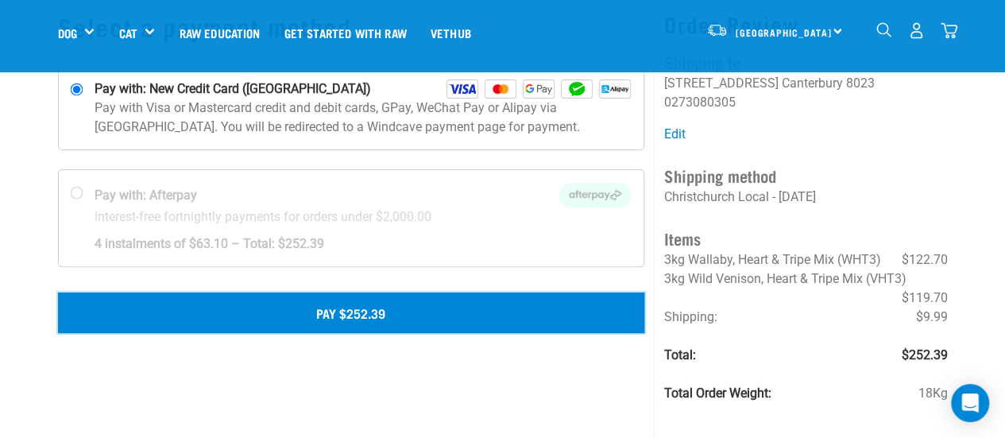
click at [451, 318] on button "Pay $252.39" at bounding box center [351, 312] width 587 height 40
